Goal: Check status: Check status

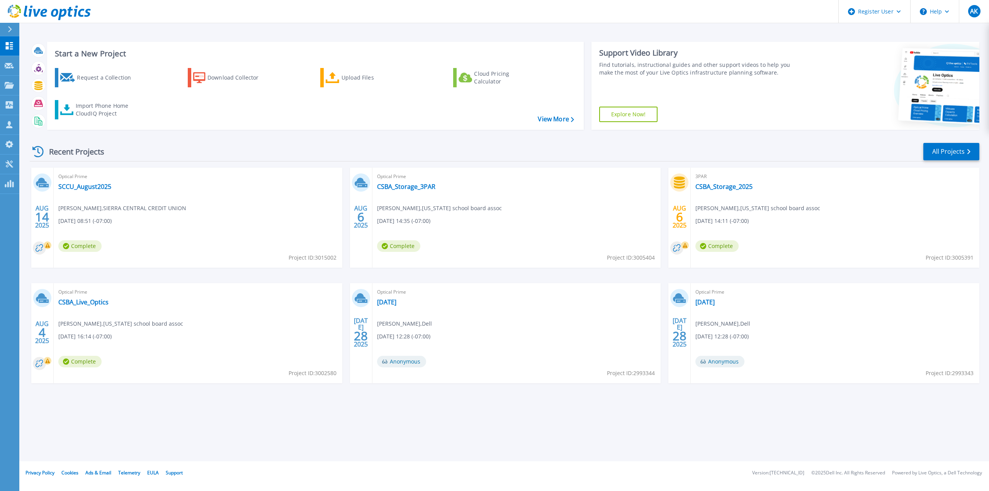
click at [65, 175] on span "Optical Prime" at bounding box center [197, 176] width 279 height 9
click at [69, 187] on link "SCCU_August2025" at bounding box center [84, 187] width 53 height 8
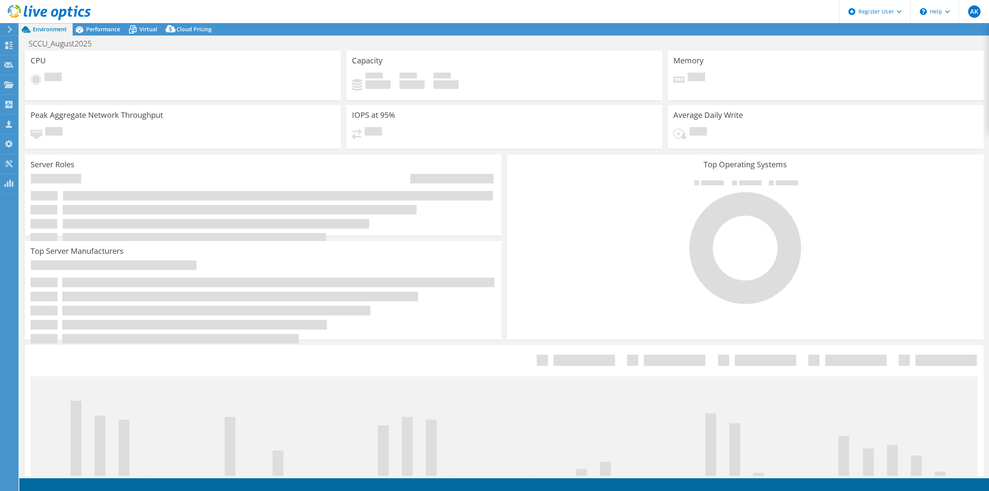
select select "USD"
